Goal: Navigation & Orientation: Find specific page/section

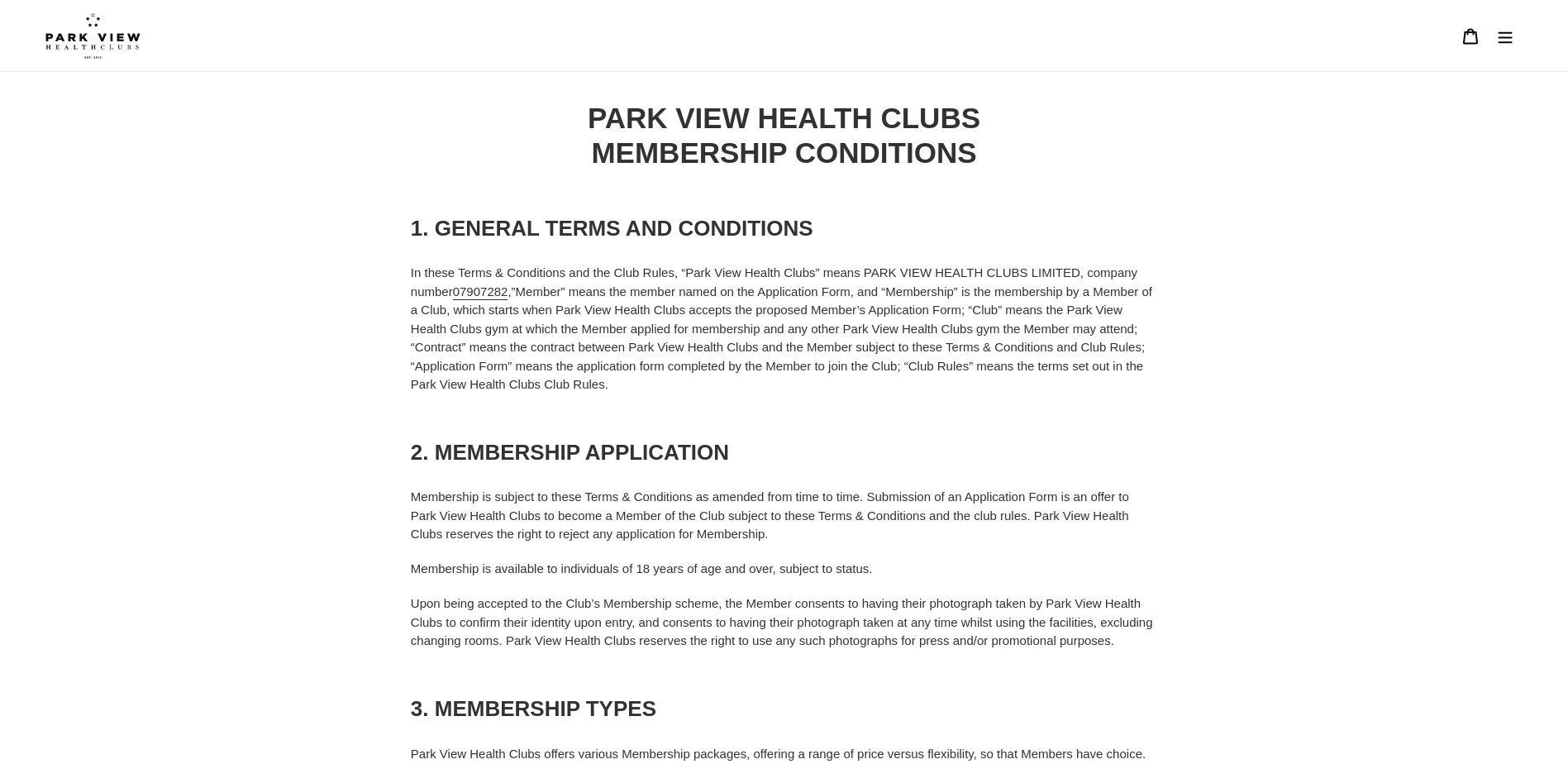
drag, startPoint x: 0, startPoint y: 0, endPoint x: 955, endPoint y: 390, distance: 1031.6
click at [1509, 30] on icon "Menu" at bounding box center [1506, 37] width 17 height 17
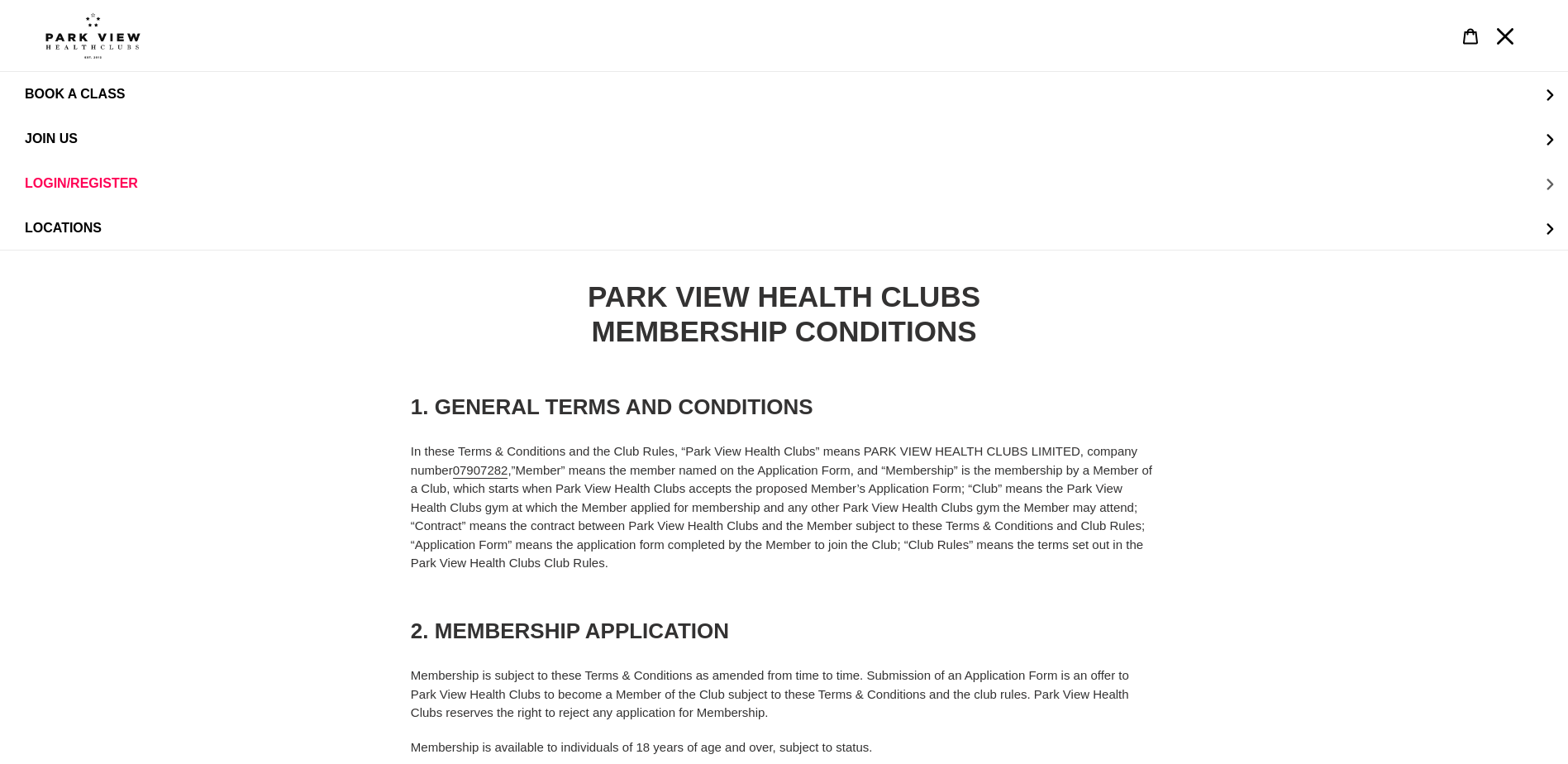
click at [101, 182] on span "LOGIN/REGISTER" at bounding box center [81, 184] width 113 height 15
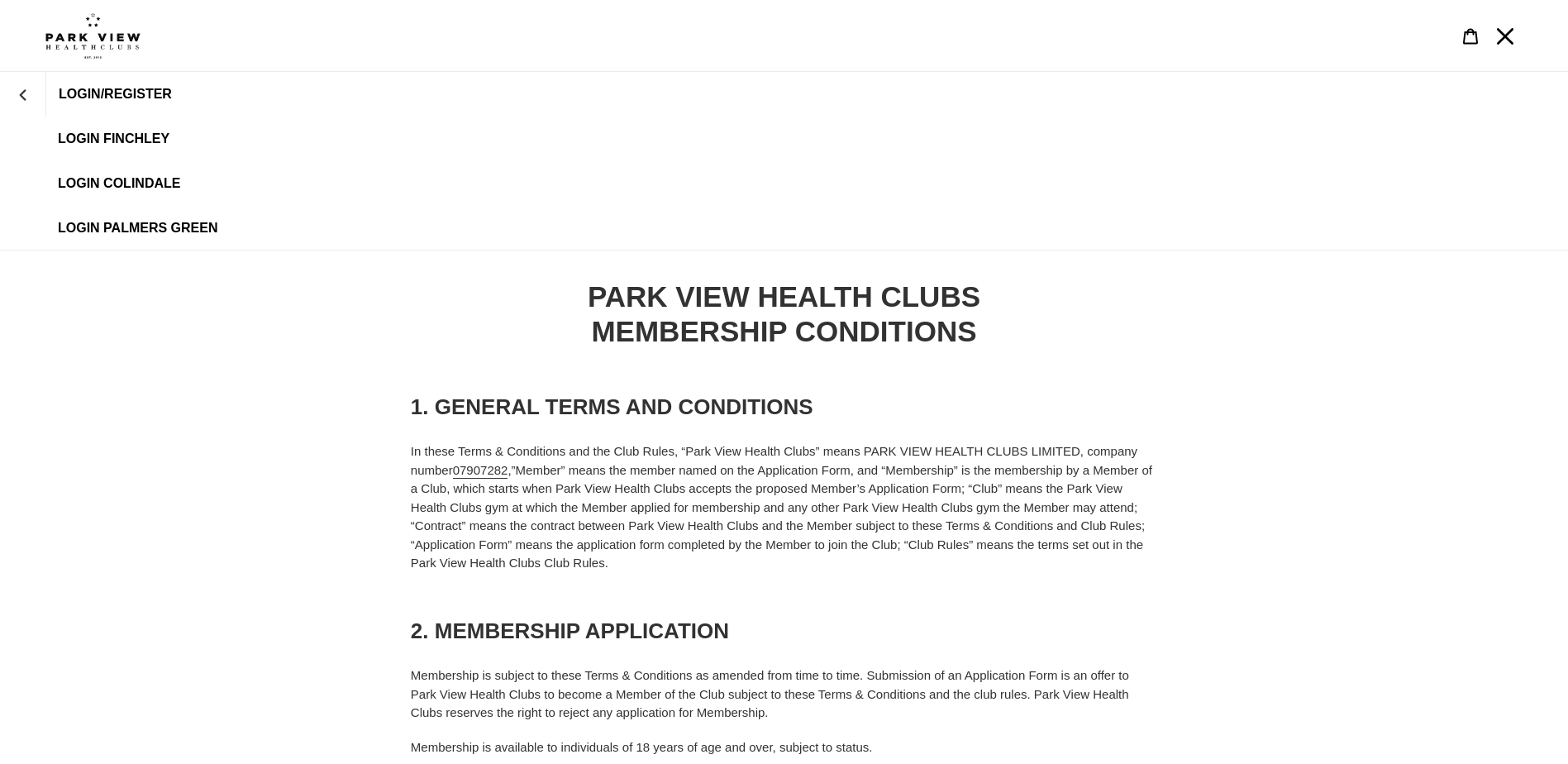
click at [129, 224] on span "LOGIN PALMERS GREEN" at bounding box center [138, 228] width 161 height 15
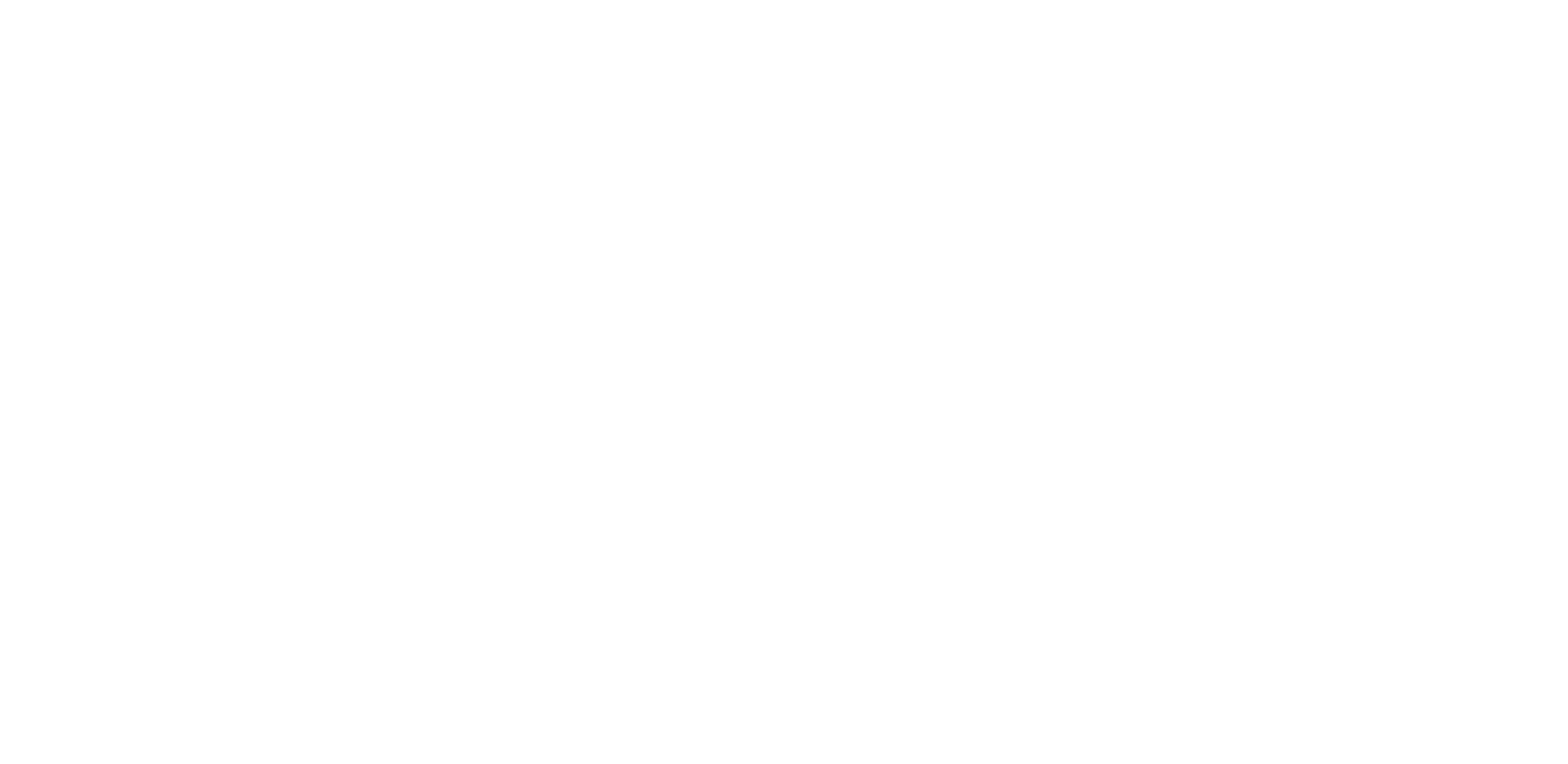
scroll to position [1330, 0]
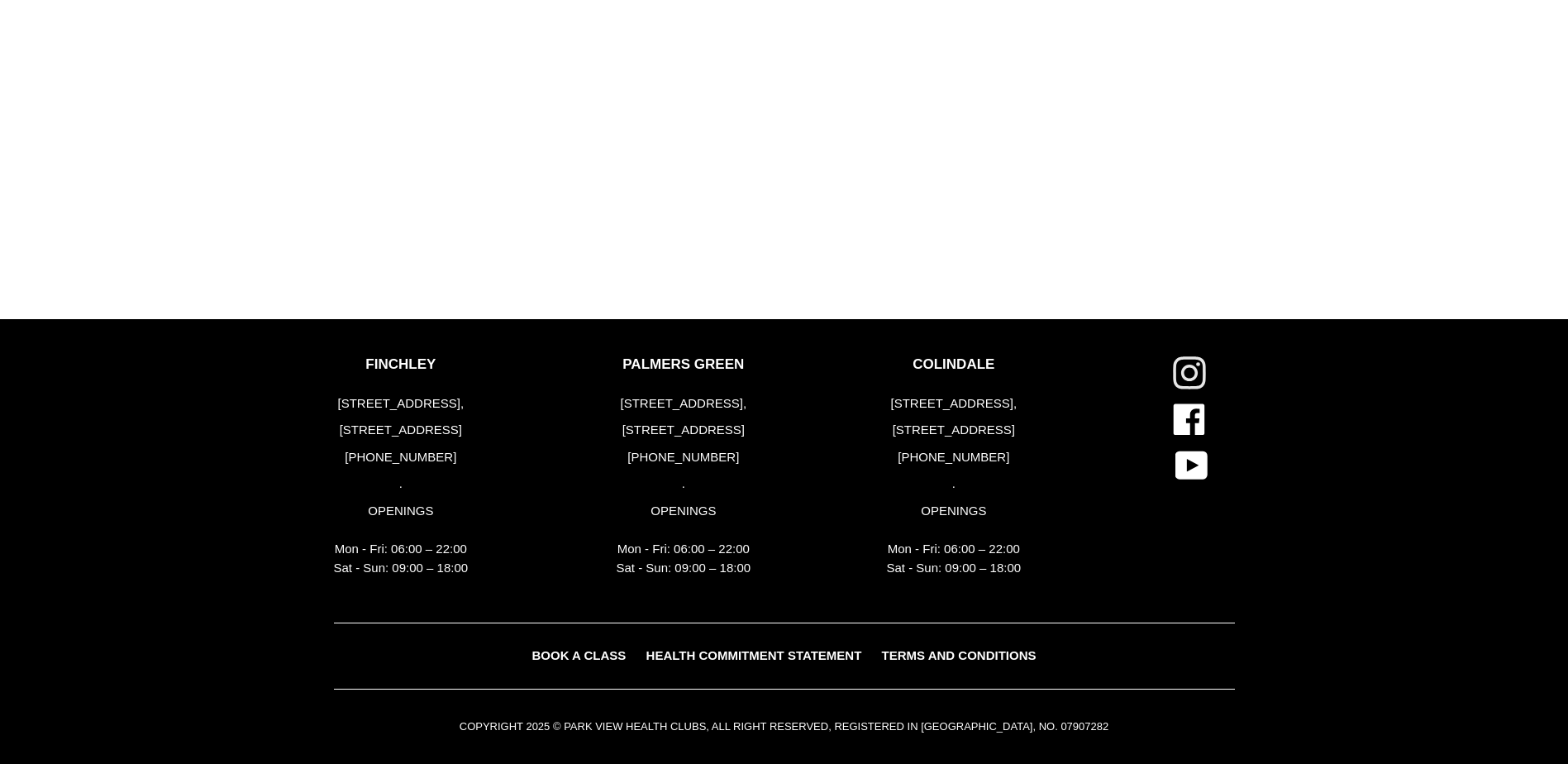
click at [1194, 371] on icon at bounding box center [1190, 373] width 33 height 33
